Goal: Task Accomplishment & Management: Use online tool/utility

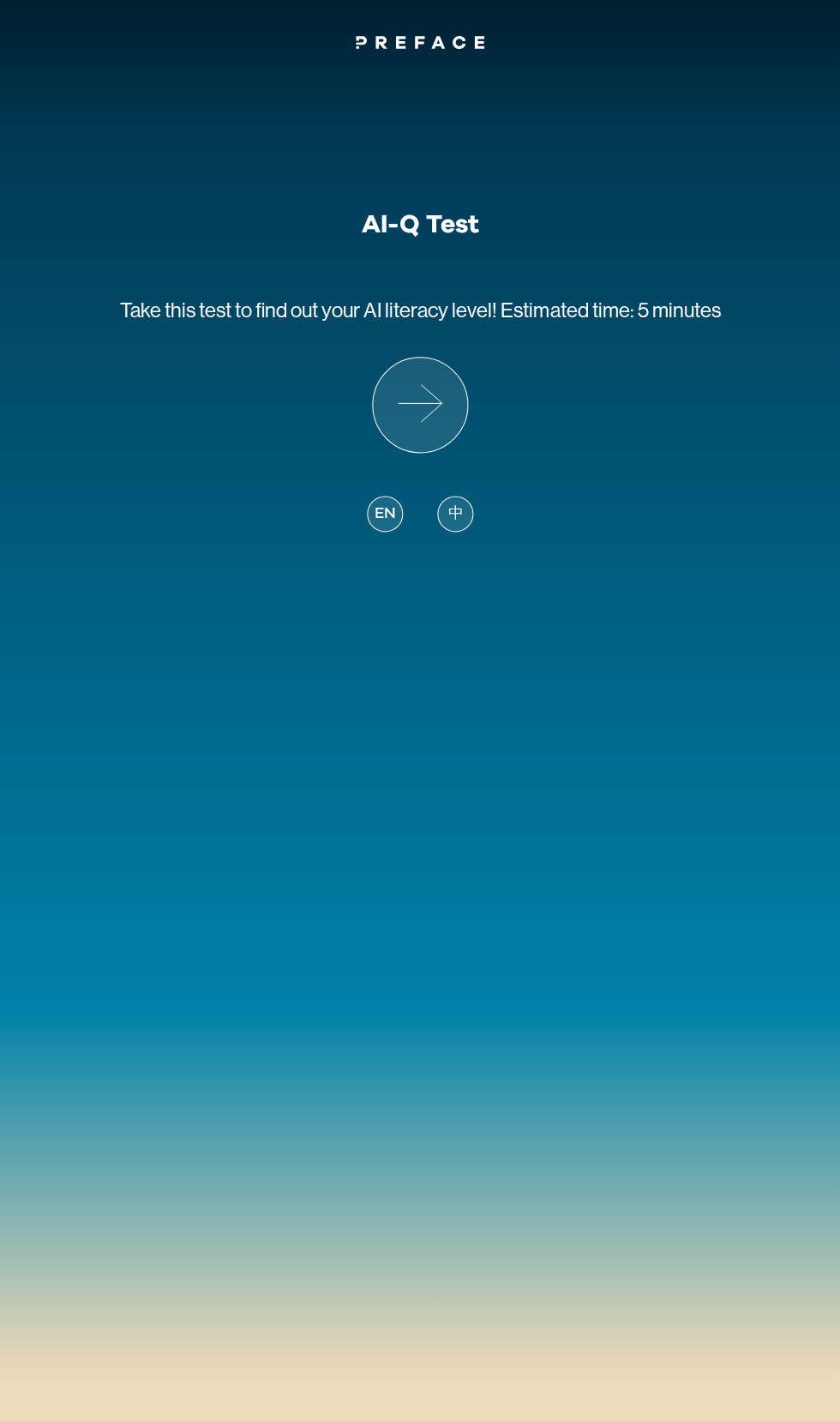
click at [455, 513] on span "中" at bounding box center [455, 514] width 15 height 24
click at [461, 507] on span "中" at bounding box center [455, 514] width 15 height 24
click at [427, 409] on icon at bounding box center [420, 404] width 94 height 94
click at [412, 419] on icon at bounding box center [420, 404] width 94 height 94
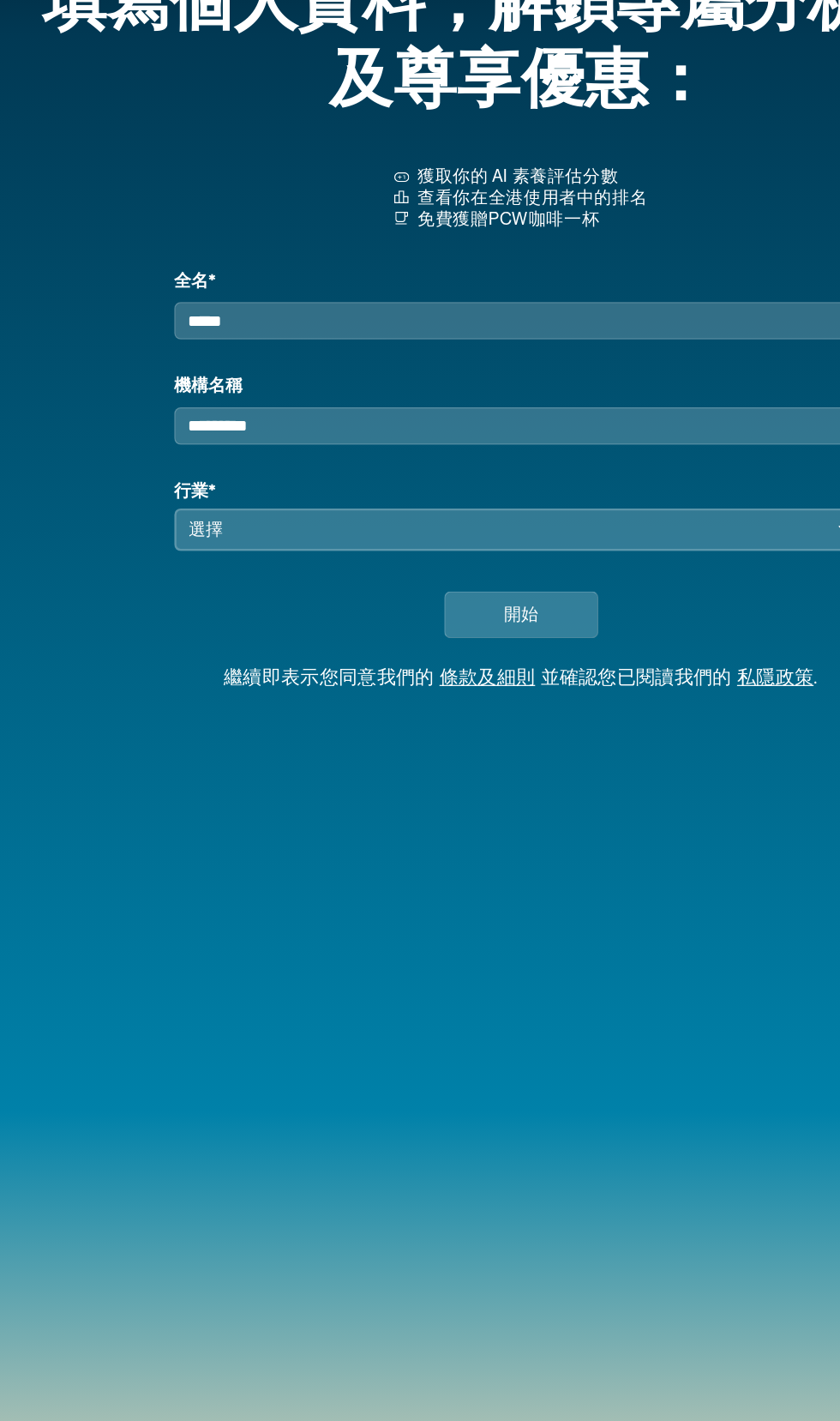
click at [206, 377] on input "全名*" at bounding box center [420, 370] width 559 height 30
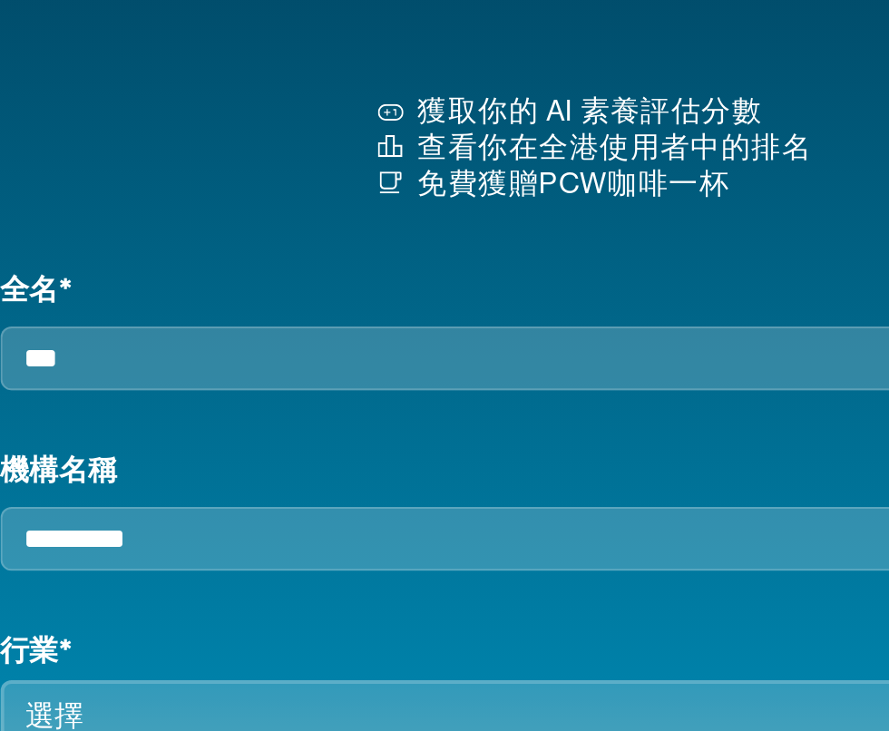
type input "***"
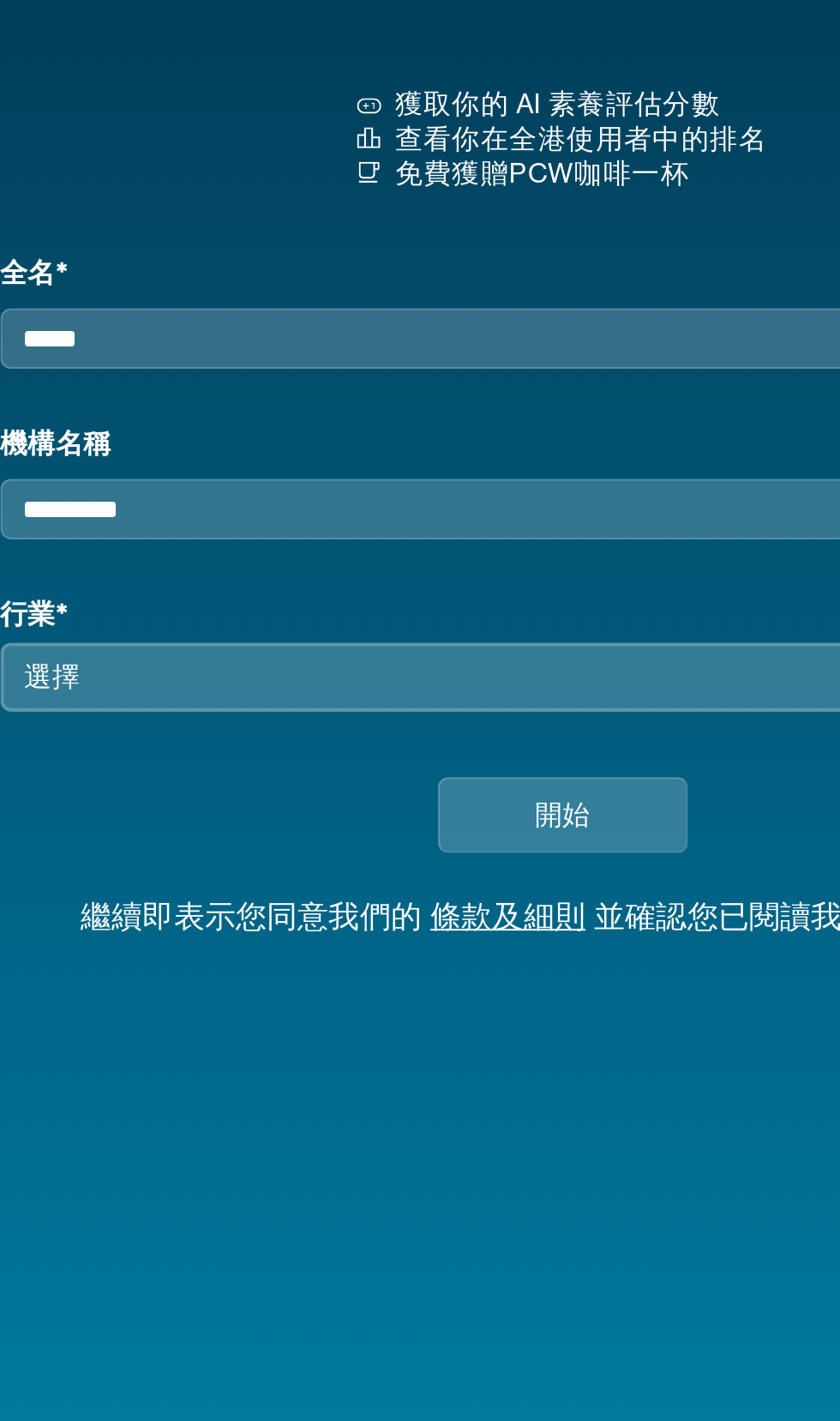
click at [220, 468] on input "機構名稱" at bounding box center [420, 455] width 559 height 30
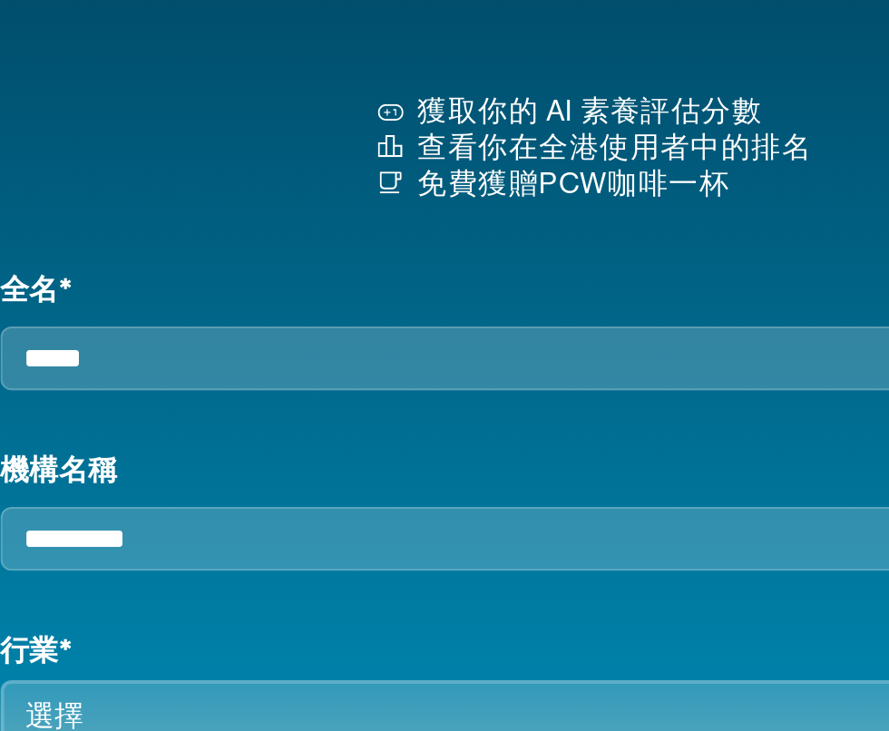
click at [231, 394] on input "全名*" at bounding box center [445, 392] width 592 height 32
click at [213, 401] on input "全名*" at bounding box center [445, 392] width 592 height 32
type input "***"
click at [275, 458] on label "機構名稱" at bounding box center [445, 448] width 592 height 22
click at [275, 466] on input "機構名稱" at bounding box center [445, 482] width 592 height 32
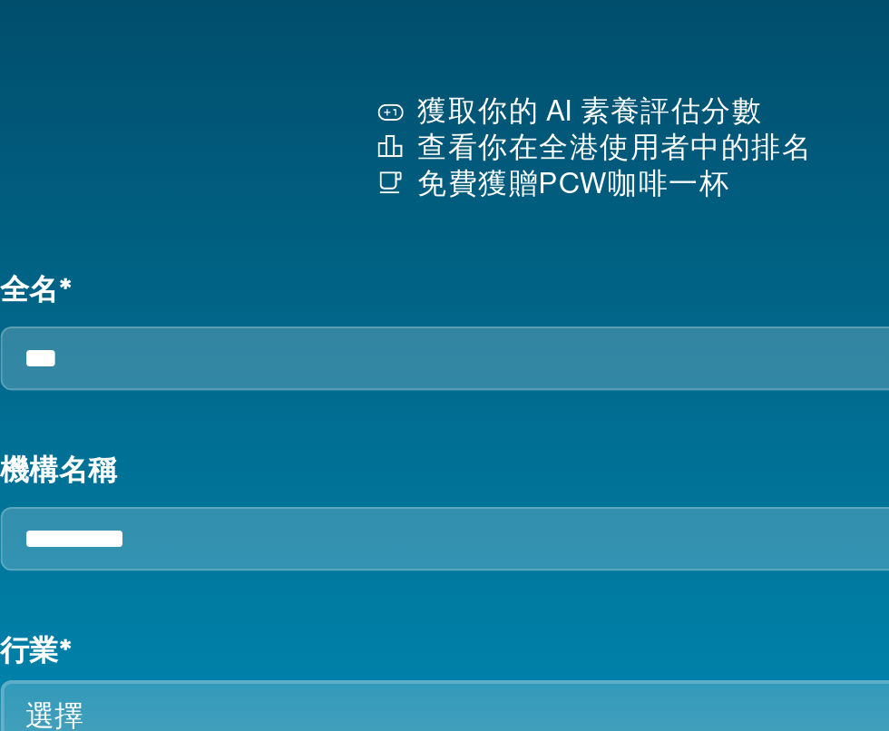
click at [226, 494] on input "機構名稱" at bounding box center [445, 482] width 592 height 32
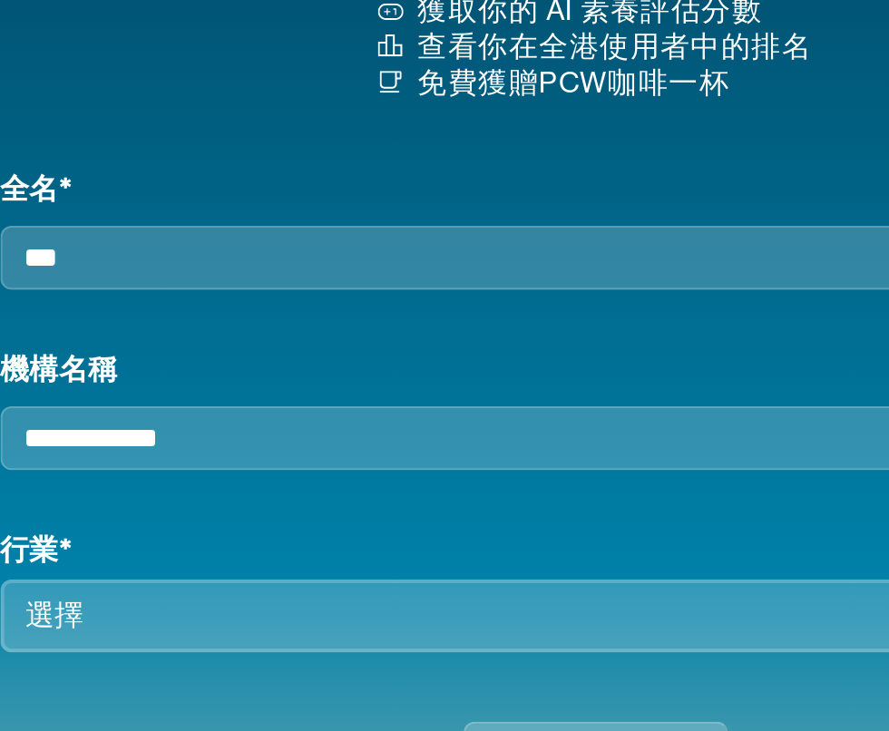
type input "**********"
click at [319, 588] on button "選擇" at bounding box center [445, 570] width 592 height 36
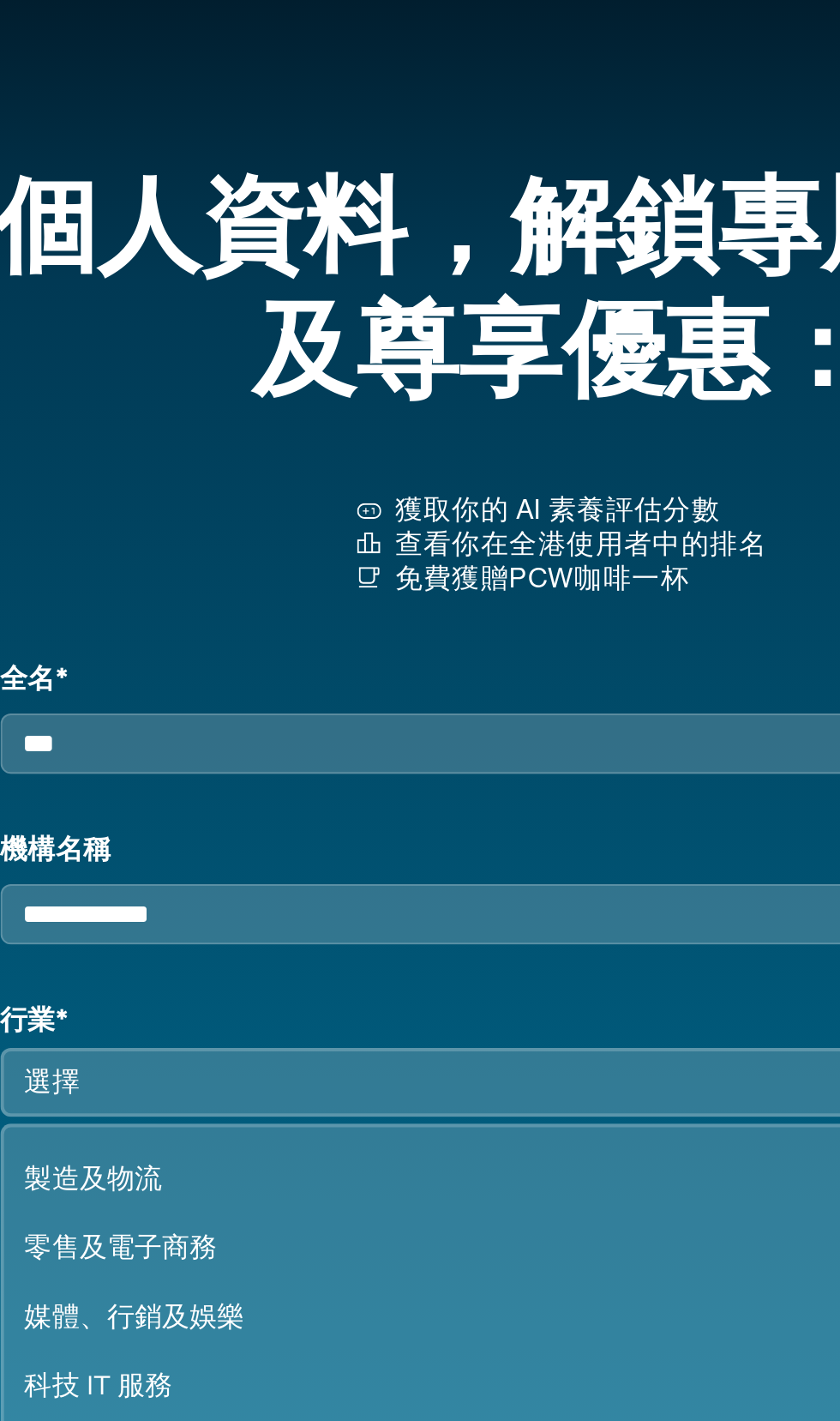
scroll to position [55, 0]
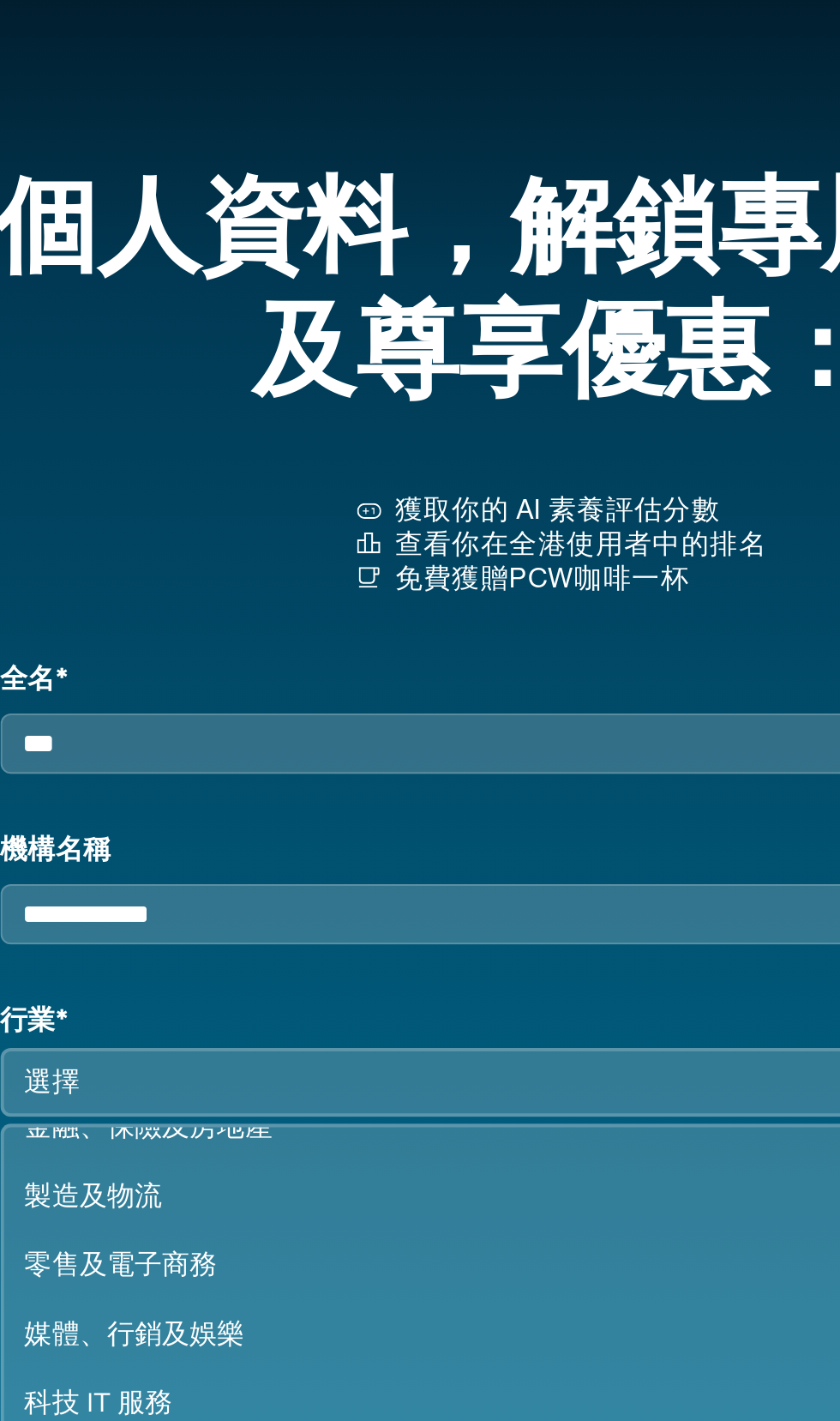
click at [230, 640] on div "零售及電子商務" at bounding box center [410, 629] width 515 height 21
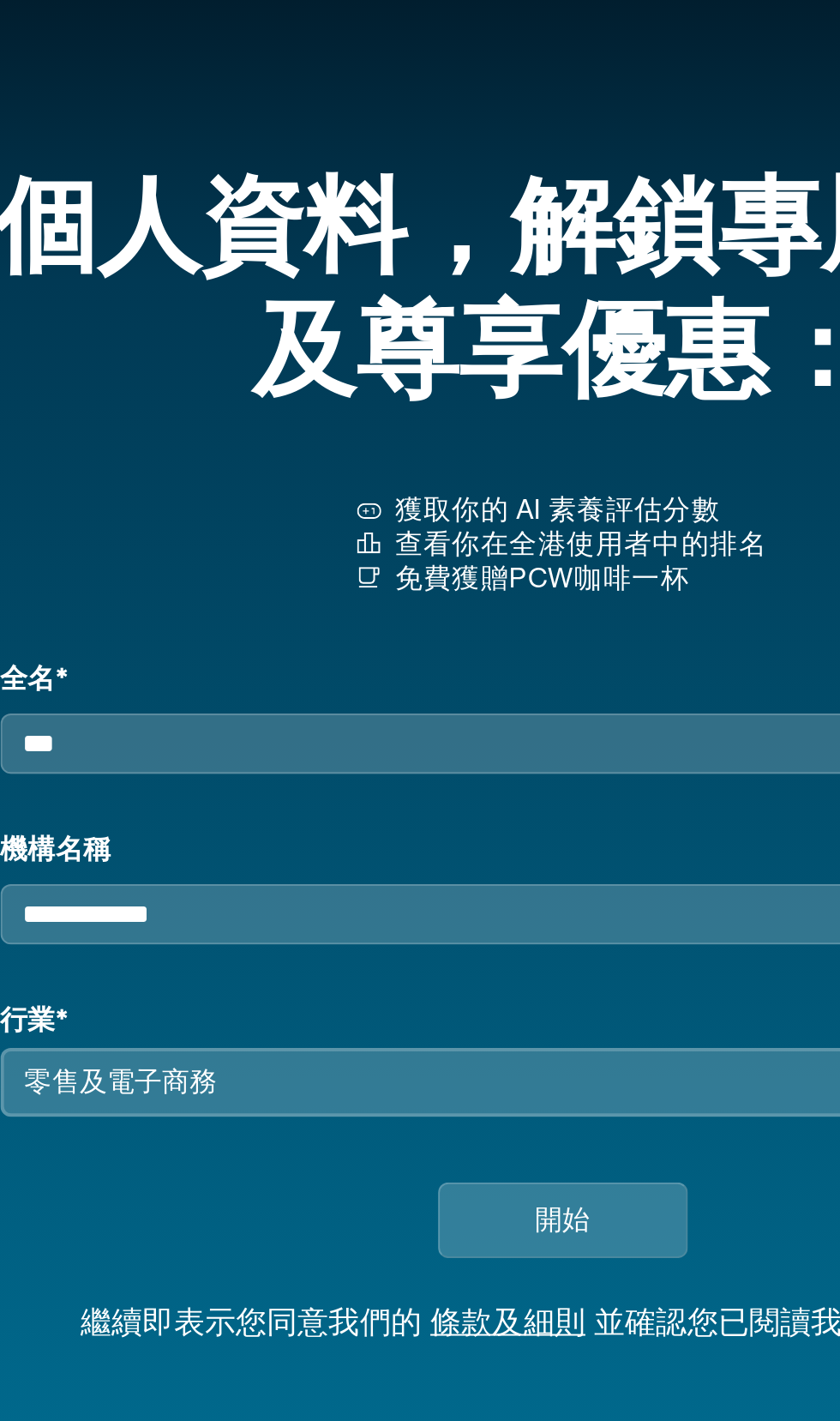
click at [422, 617] on span "開始" at bounding box center [420, 608] width 27 height 21
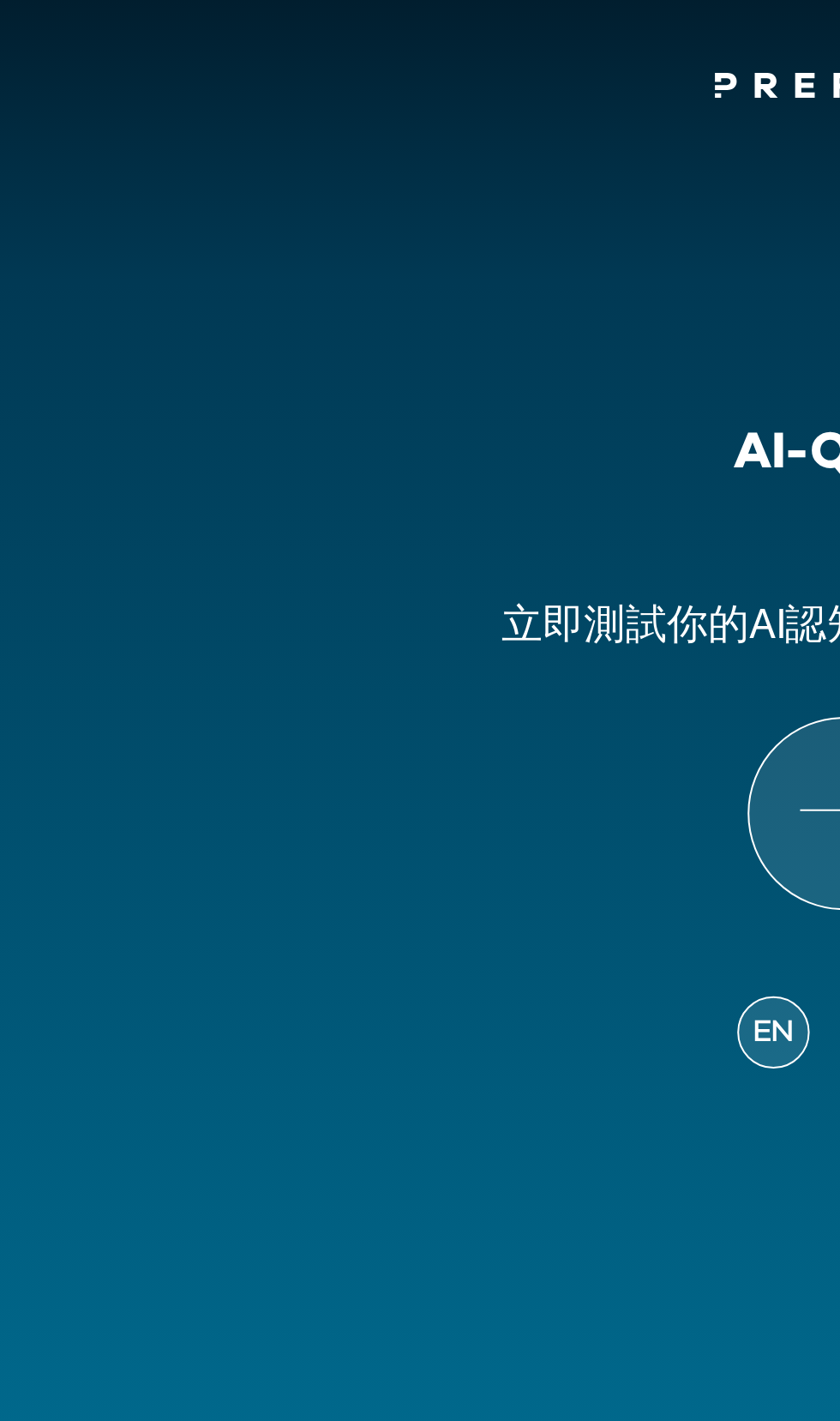
click at [402, 396] on icon at bounding box center [420, 404] width 94 height 94
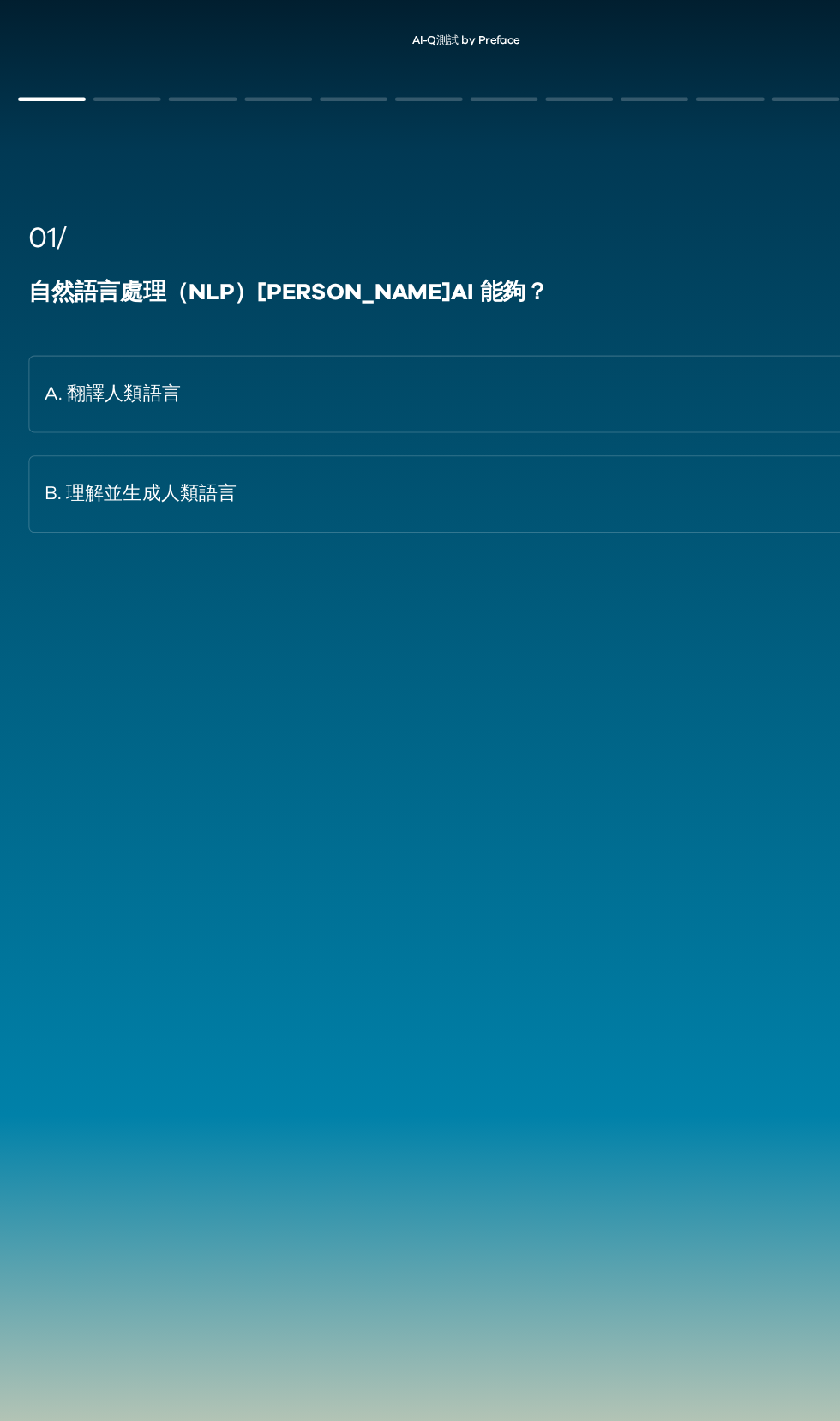
click at [419, 455] on button "B. 理解並生成人類語言" at bounding box center [420, 448] width 789 height 70
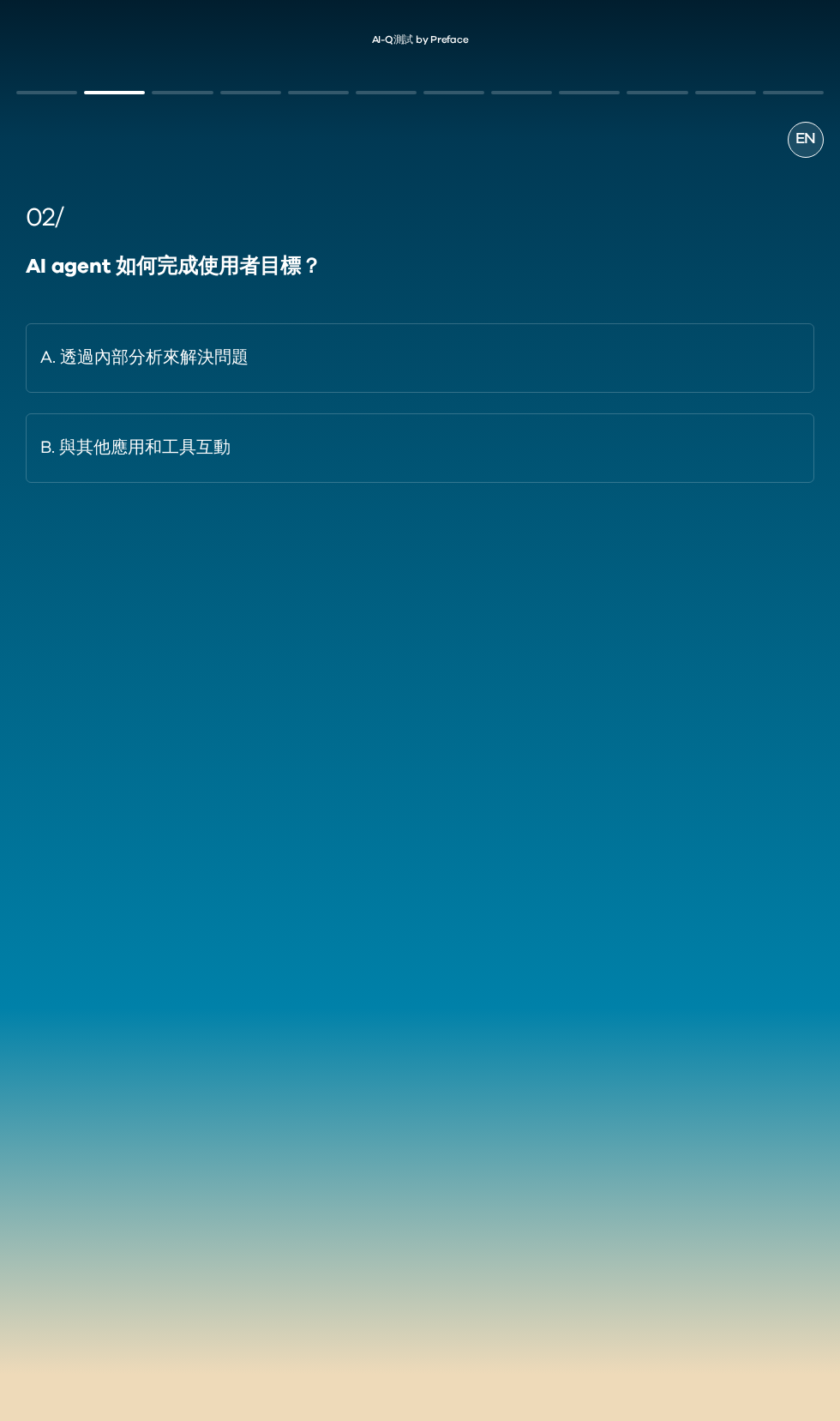
click at [351, 361] on button "A. 透過內部分析來解決問題" at bounding box center [420, 358] width 789 height 70
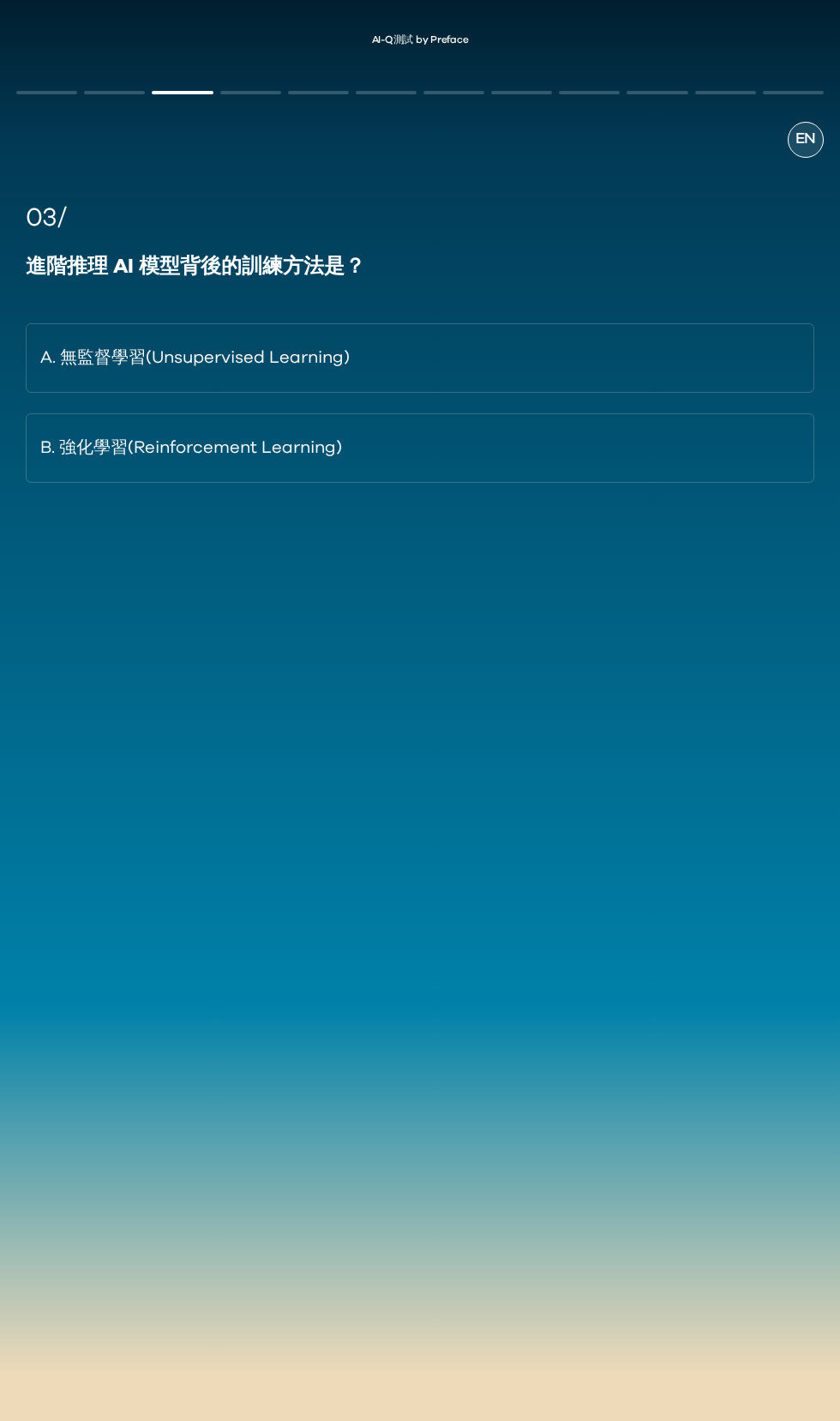
click at [299, 440] on button "B. 強化學習(Reinforcement Learning)" at bounding box center [420, 448] width 789 height 70
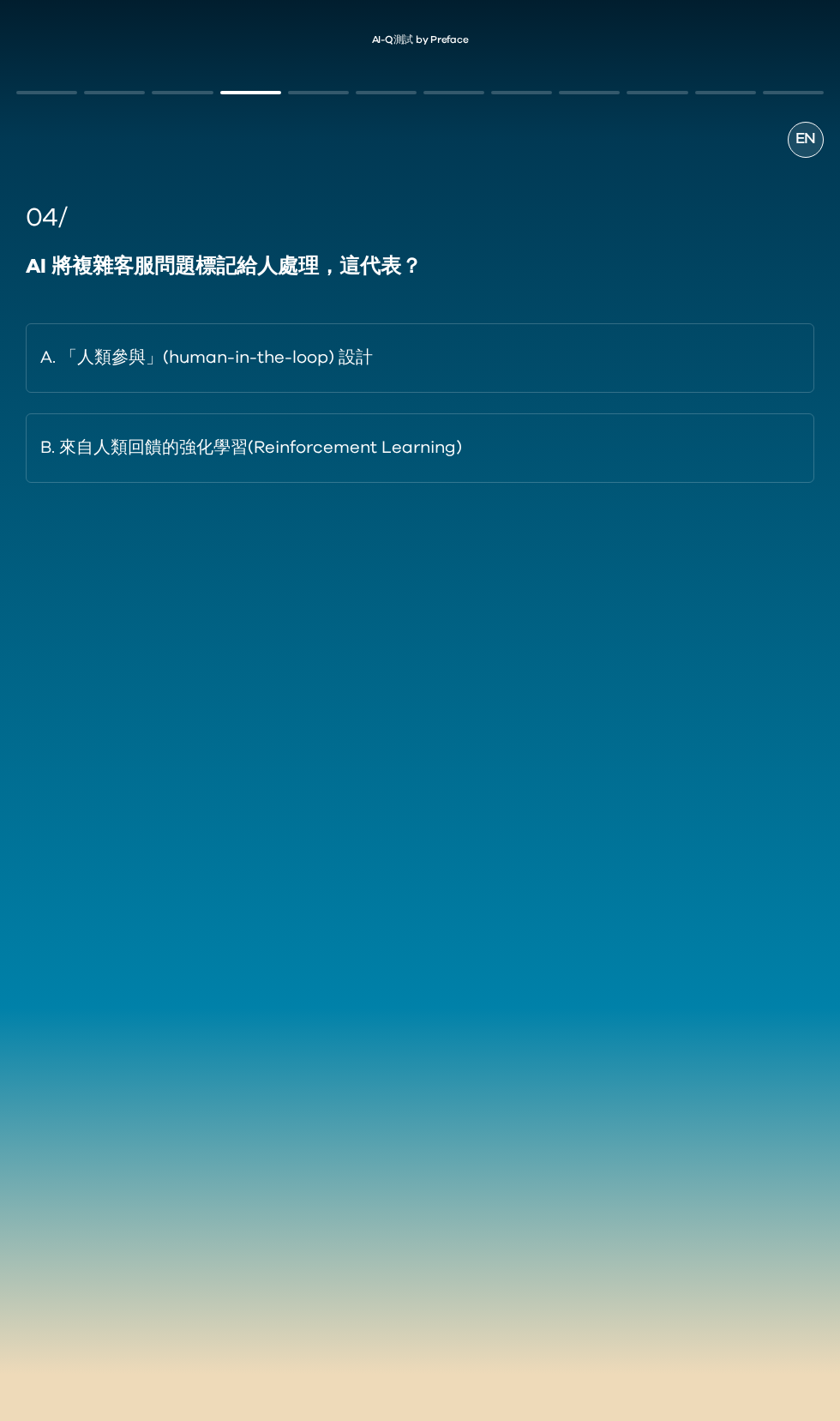
click at [437, 453] on button "B. 來自人類回饋的強化學習(Reinforcement Learning)" at bounding box center [420, 448] width 789 height 70
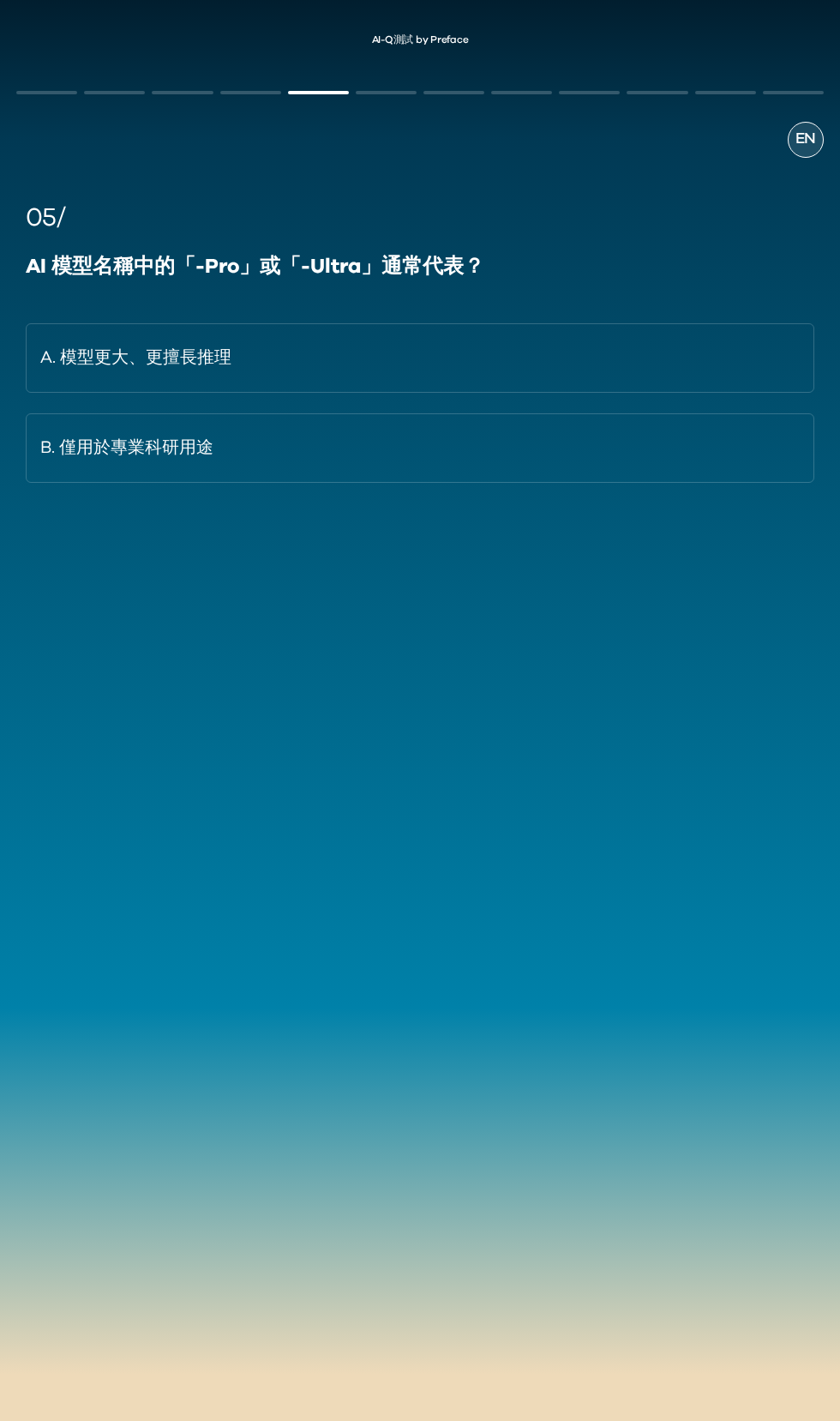
click at [481, 363] on button "A. 模型更大、更擅長推理" at bounding box center [420, 358] width 789 height 70
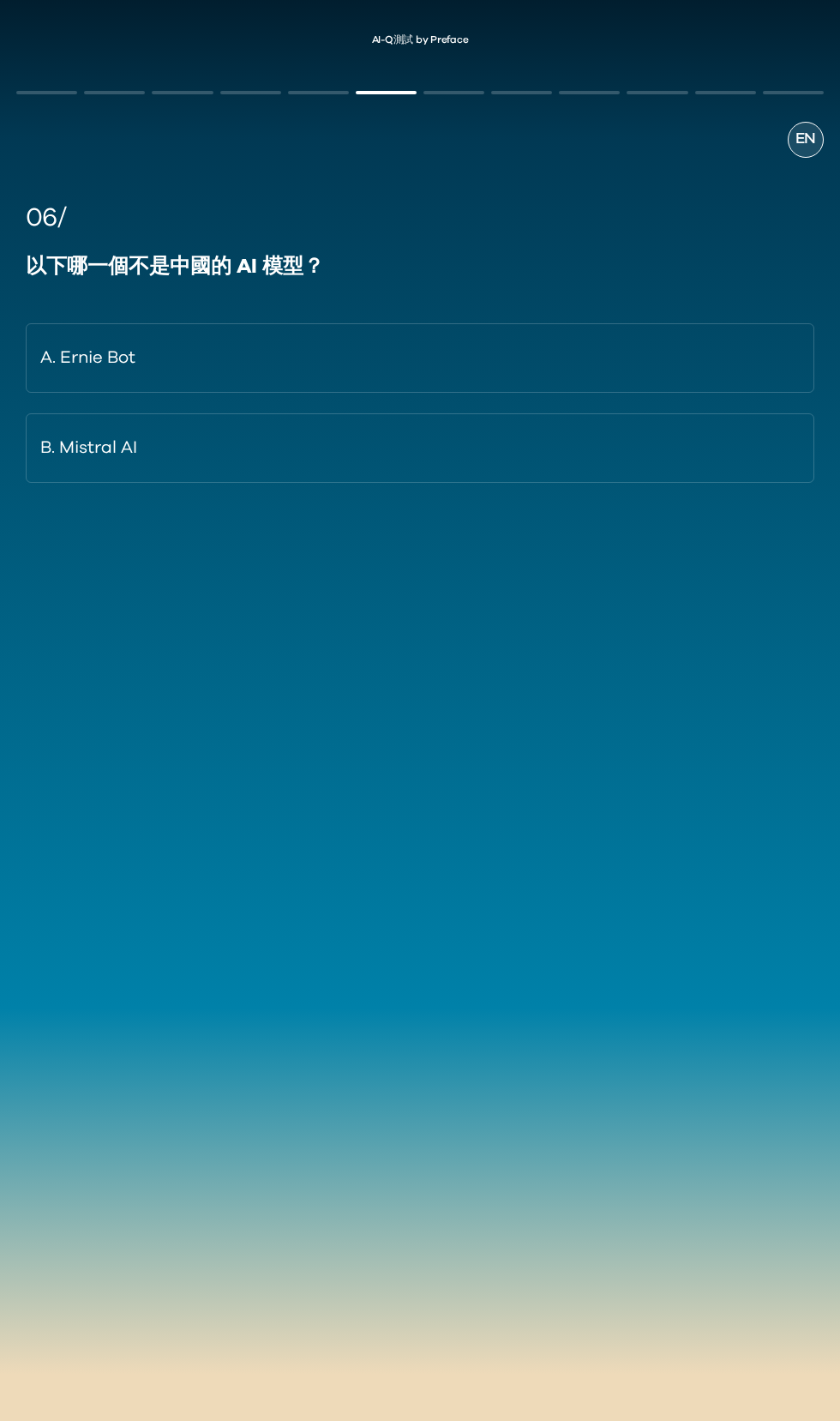
click at [290, 353] on button "A. Ernie Bot" at bounding box center [420, 358] width 789 height 70
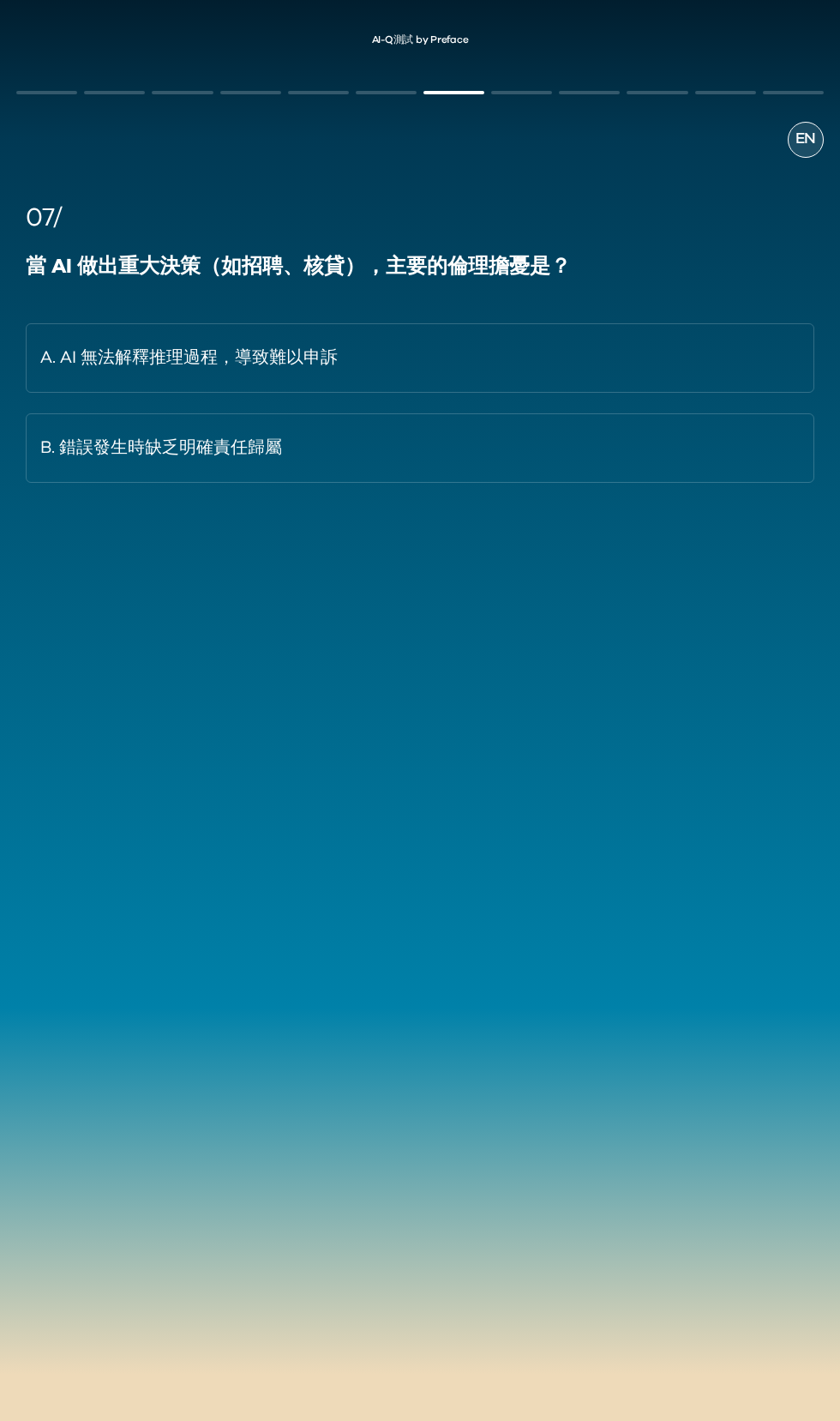
click at [434, 351] on button "A. AI 無法解釋推理過程，導致難以申訴" at bounding box center [420, 358] width 789 height 70
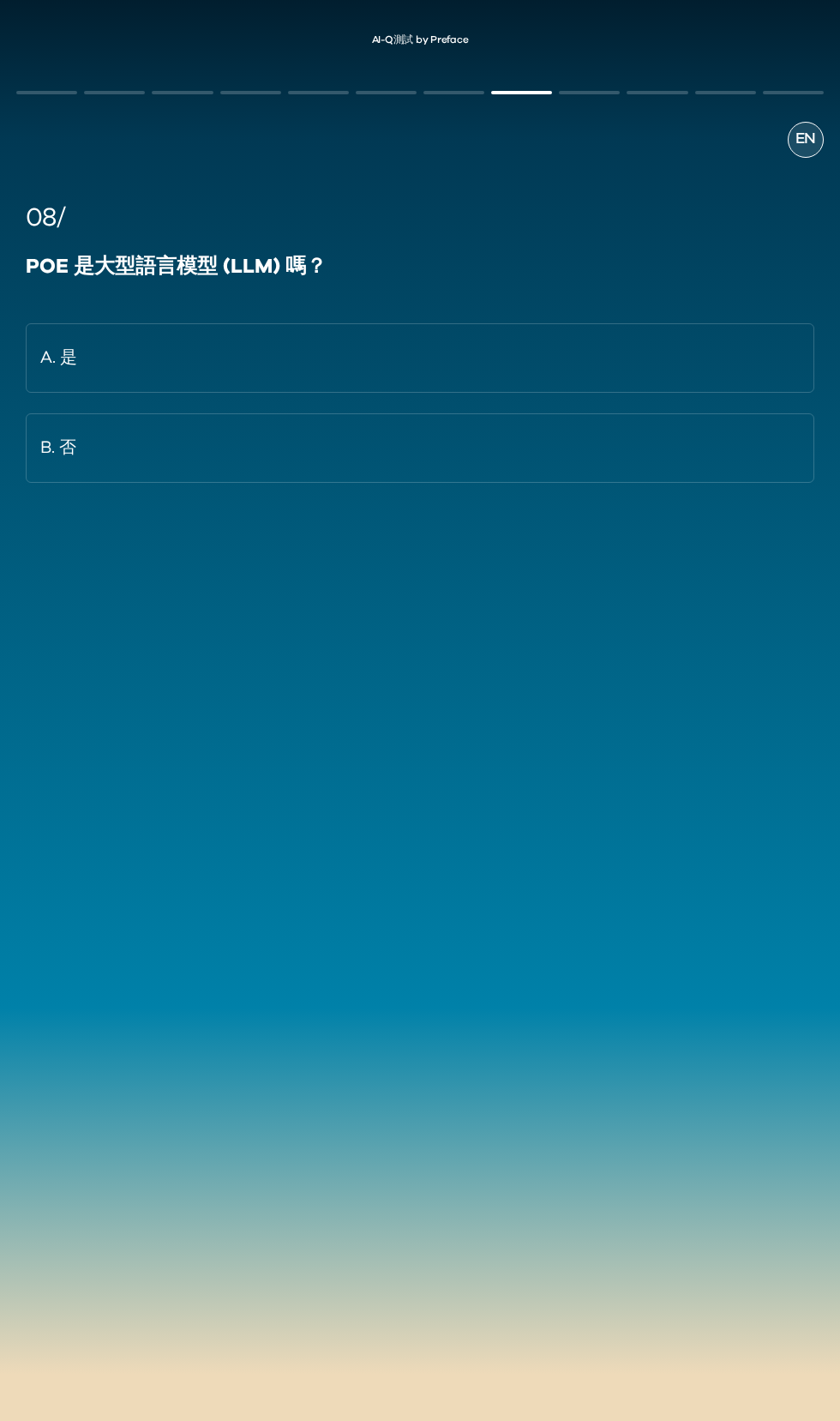
click at [589, 367] on button "A. 是" at bounding box center [420, 358] width 789 height 70
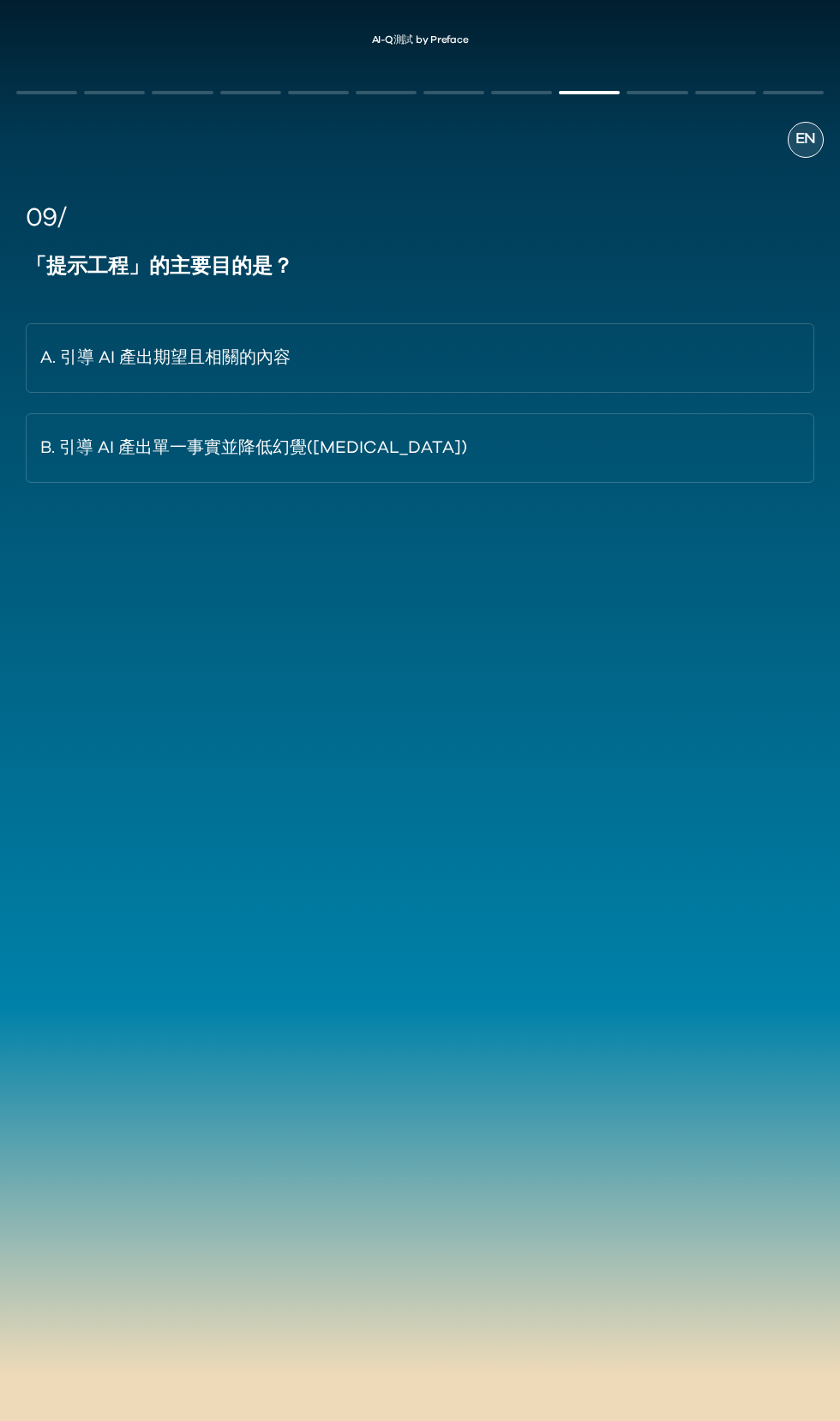
click at [431, 373] on button "A. 引導 AI 產出期望且相關的內容" at bounding box center [420, 358] width 789 height 70
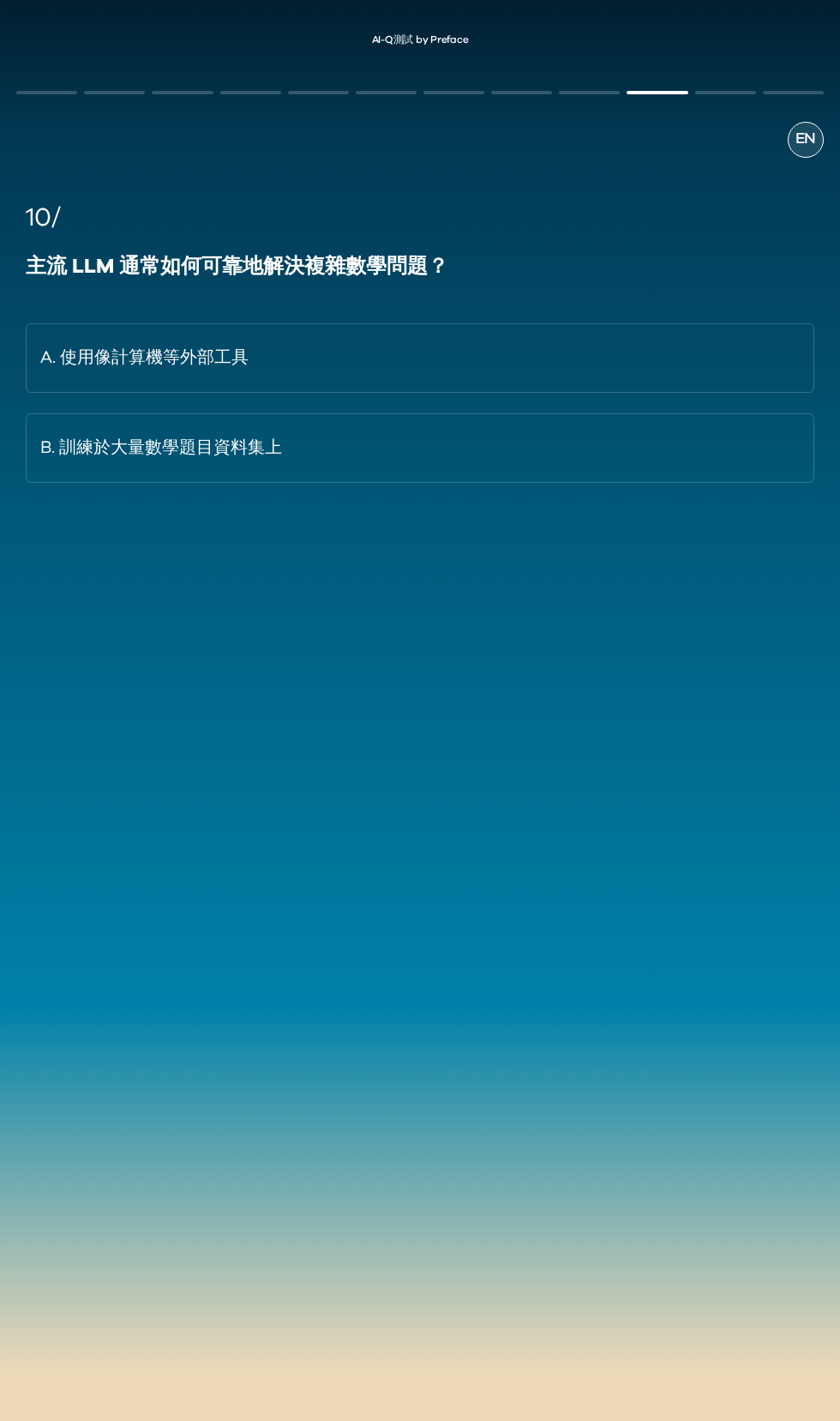
click at [561, 357] on button "A. 使用像計算機等外部工具" at bounding box center [420, 358] width 789 height 70
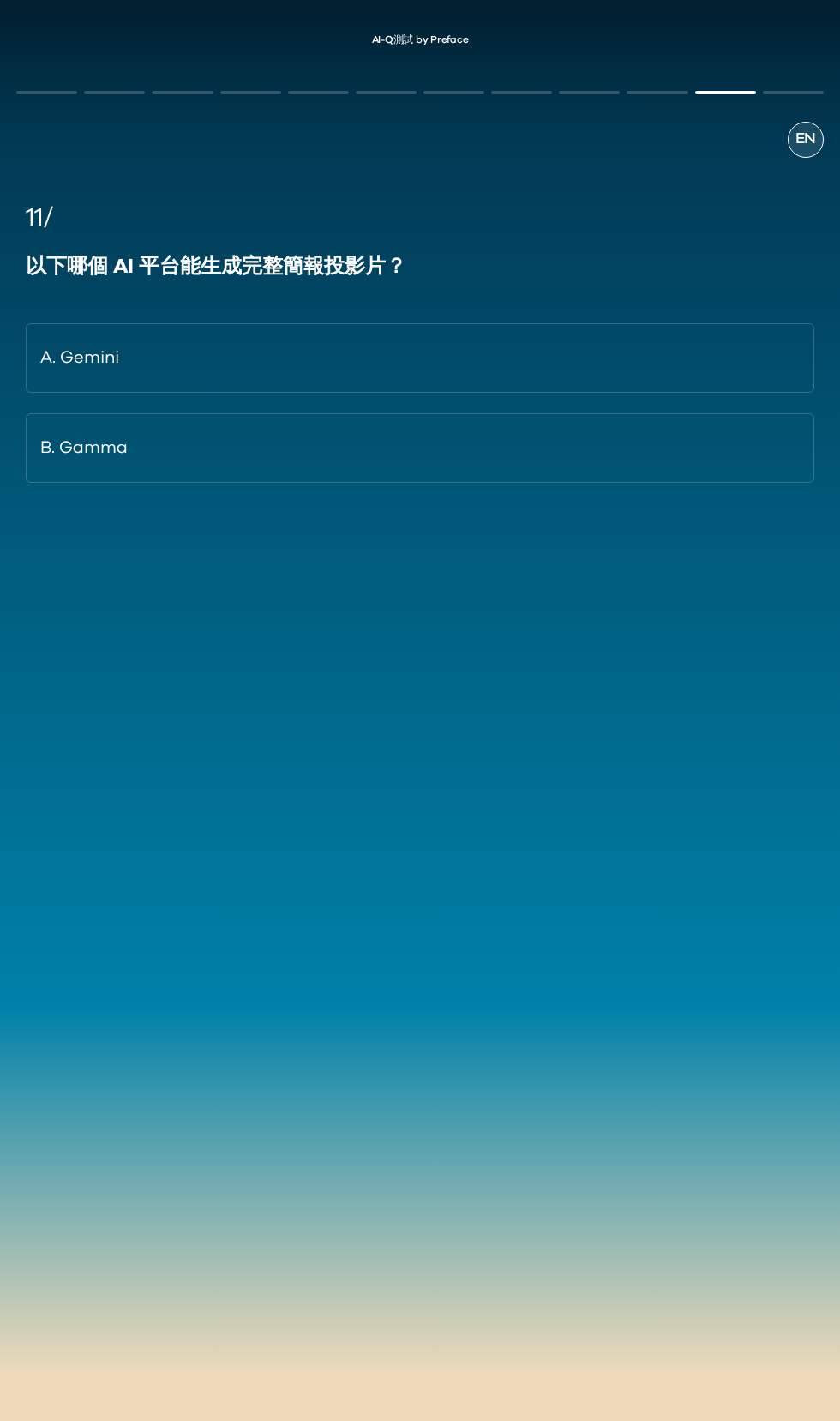
click at [486, 347] on button "A. Gemini" at bounding box center [420, 358] width 789 height 70
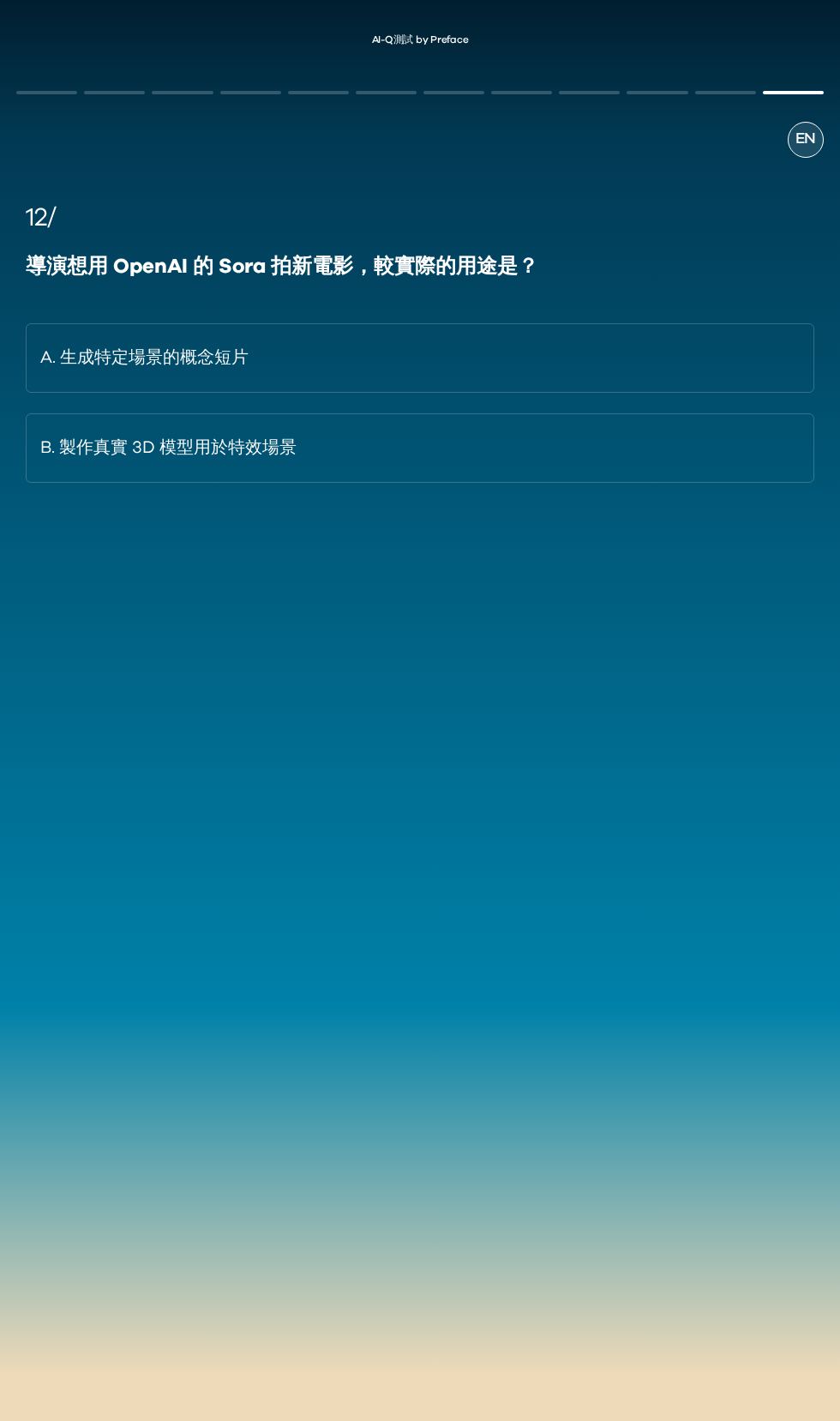
click at [565, 356] on button "A. 生成特定場景的概念短片" at bounding box center [420, 358] width 789 height 70
